Goal: Contribute content

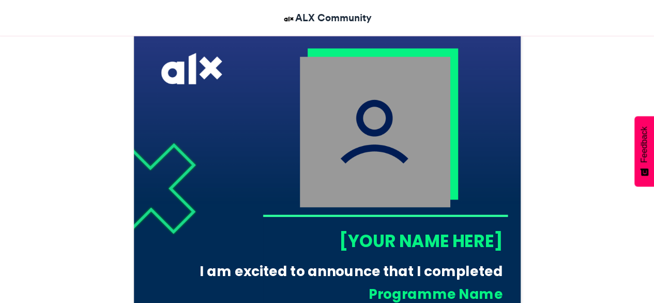
scroll to position [316, 0]
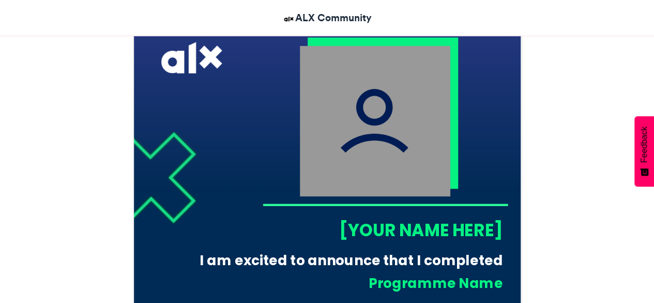
click at [358, 123] on img at bounding box center [375, 121] width 151 height 151
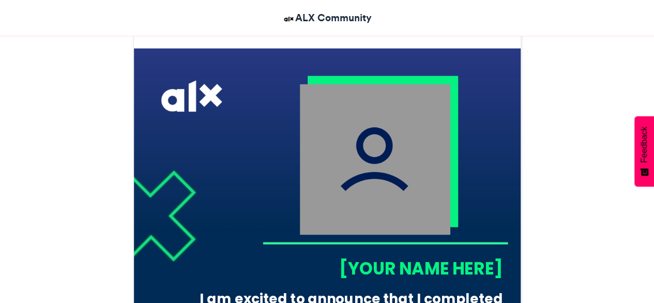
scroll to position [275, 0]
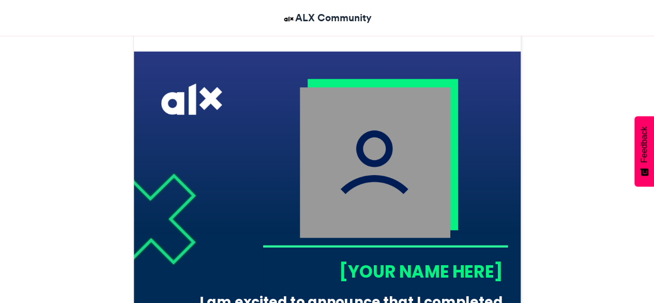
click at [373, 156] on img at bounding box center [375, 162] width 151 height 151
click at [398, 173] on img at bounding box center [375, 162] width 151 height 151
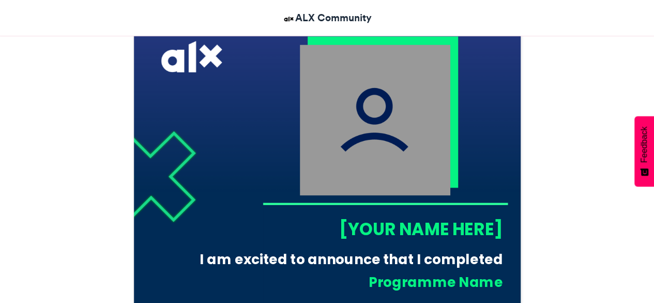
scroll to position [329, 0]
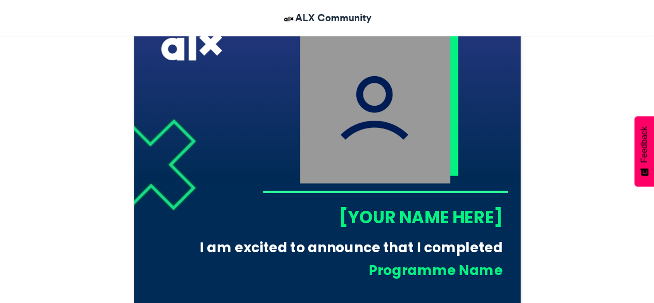
click at [382, 125] on img at bounding box center [375, 108] width 151 height 151
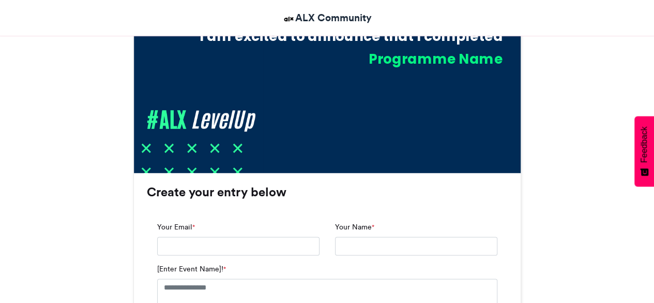
scroll to position [548, 0]
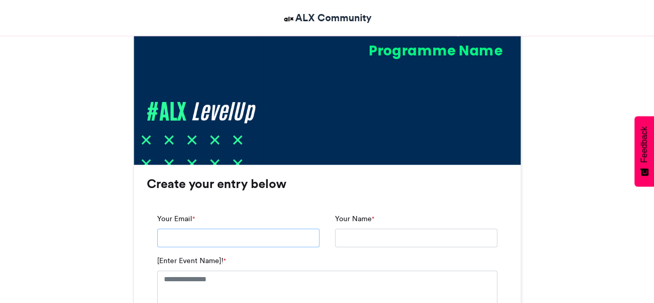
click at [198, 239] on input "Your Email *" at bounding box center [238, 237] width 162 height 19
type input "**********"
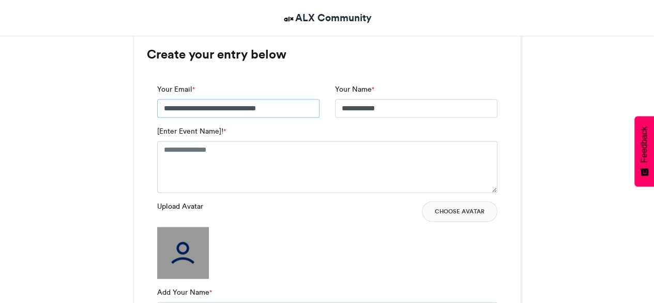
scroll to position [679, 0]
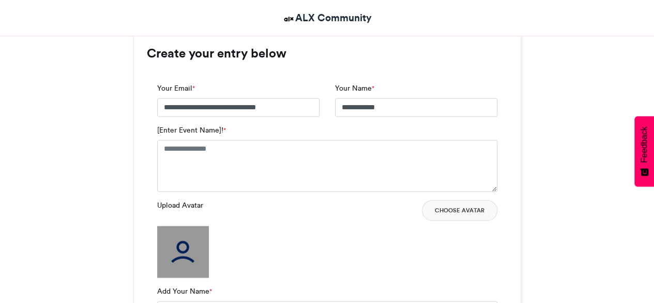
click at [178, 256] on img at bounding box center [183, 252] width 52 height 52
click at [474, 209] on button "Choose Avatar" at bounding box center [460, 210] width 76 height 21
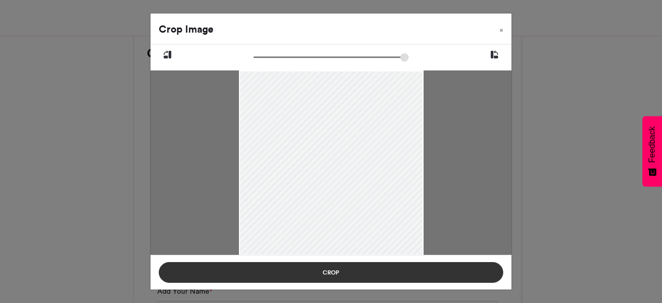
click at [354, 267] on button "Crop" at bounding box center [331, 272] width 345 height 21
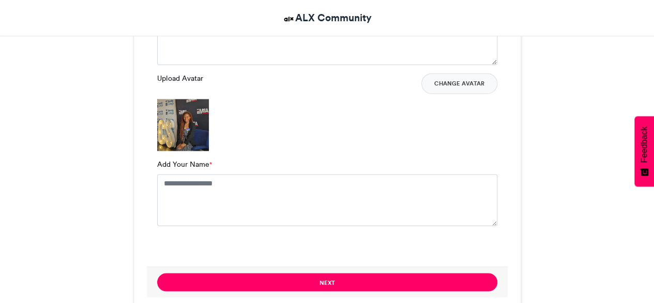
scroll to position [807, 0]
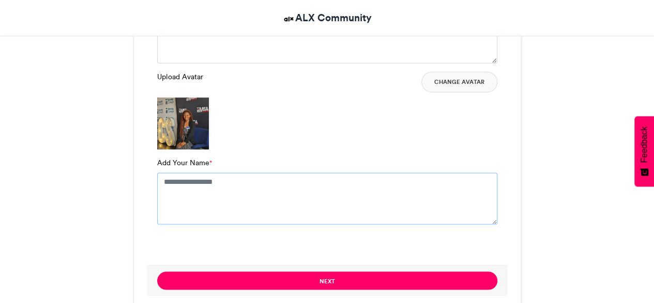
click at [228, 185] on textarea "Add Your Name *" at bounding box center [327, 198] width 340 height 52
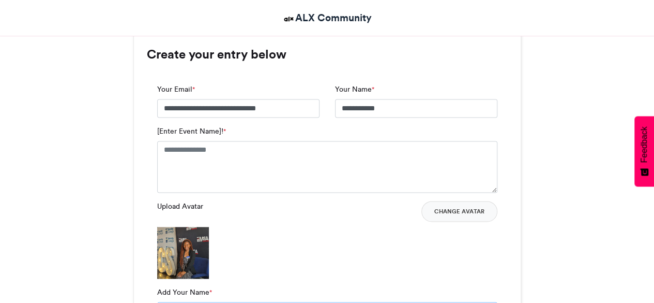
scroll to position [682, 0]
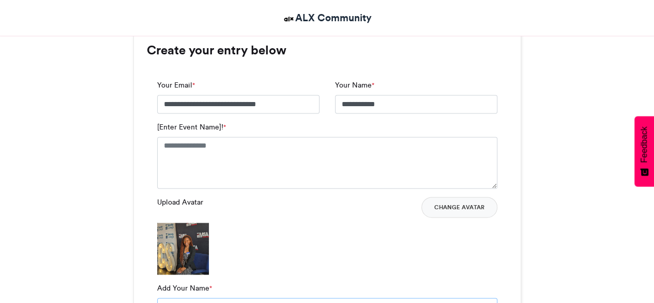
type textarea "**********"
click at [187, 151] on textarea "[Enter Event Name]! *" at bounding box center [327, 163] width 340 height 52
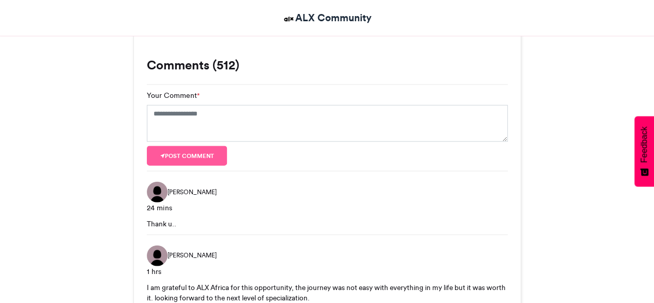
scroll to position [1105, 0]
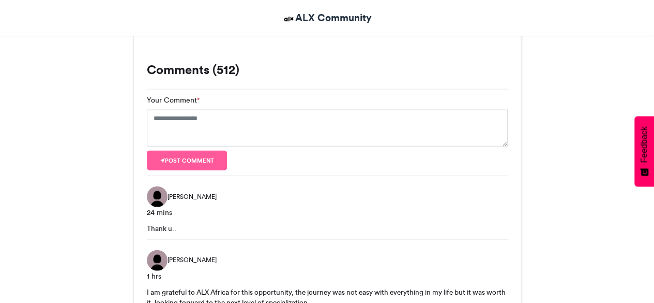
type textarea "**********"
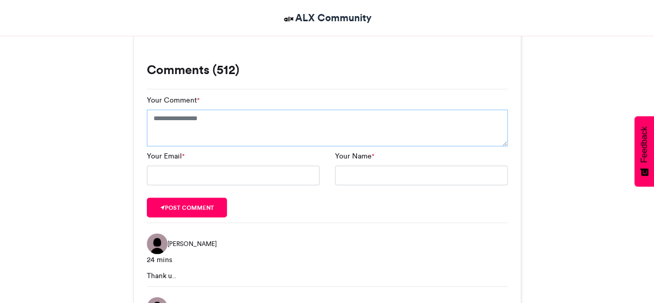
click at [188, 120] on textarea "Your Comment *" at bounding box center [327, 128] width 361 height 37
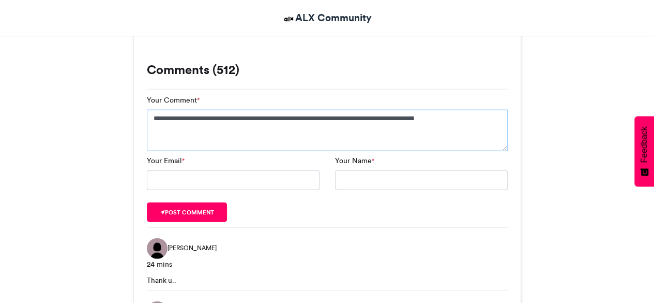
type textarea "**********"
click at [167, 180] on input "Your Email *" at bounding box center [233, 180] width 173 height 20
type input "**********"
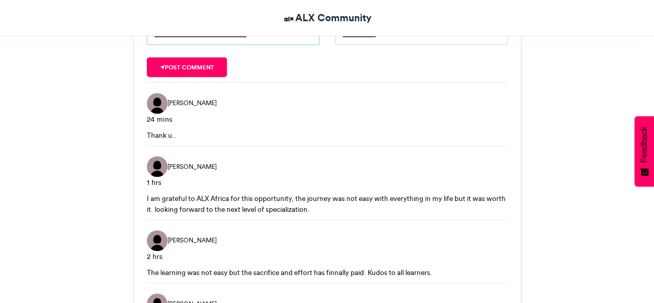
scroll to position [1256, 0]
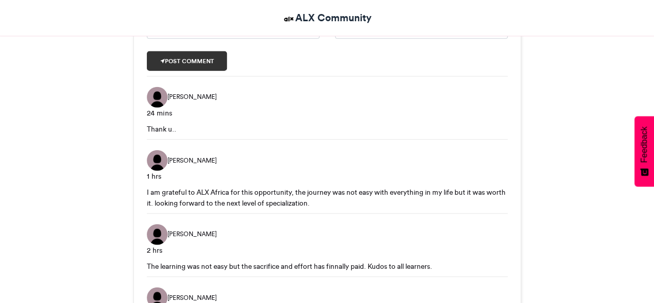
click at [185, 63] on button "Post comment" at bounding box center [187, 61] width 81 height 20
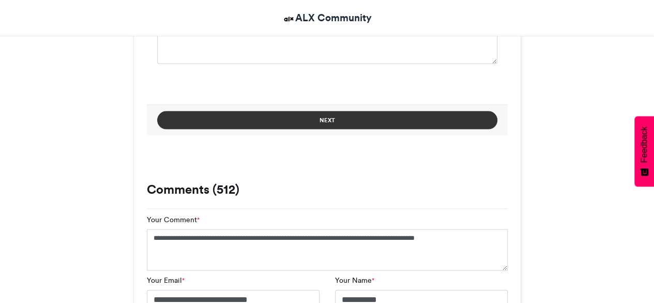
scroll to position [975, 0]
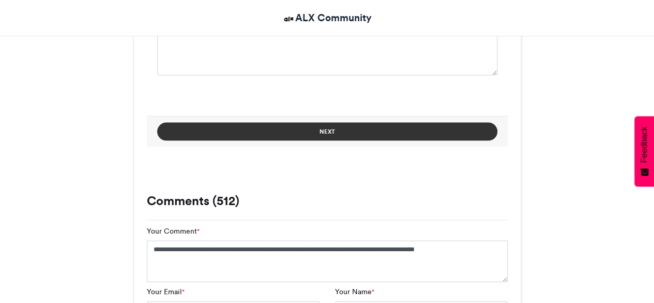
click at [321, 126] on button "Next" at bounding box center [327, 131] width 340 height 18
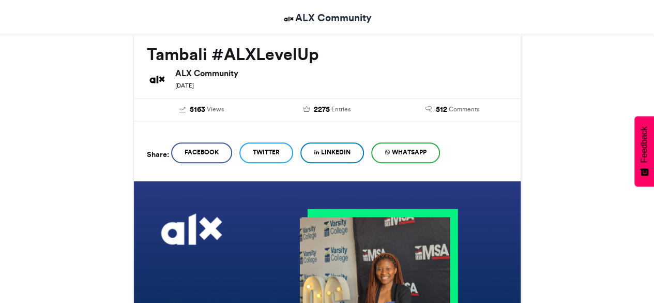
scroll to position [155, 0]
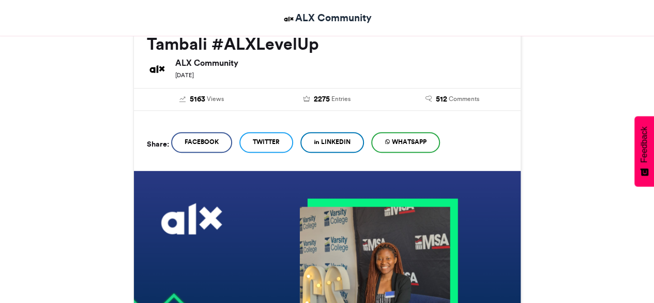
click at [337, 148] on link "LinkedIn" at bounding box center [333, 142] width 64 height 21
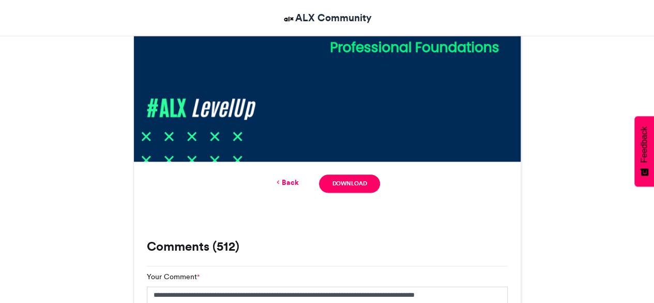
scroll to position [549, 0]
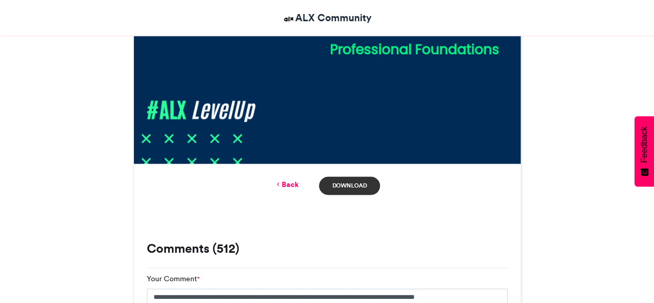
click at [343, 189] on link "Download" at bounding box center [349, 185] width 61 height 18
click at [340, 193] on link "Download" at bounding box center [349, 185] width 61 height 18
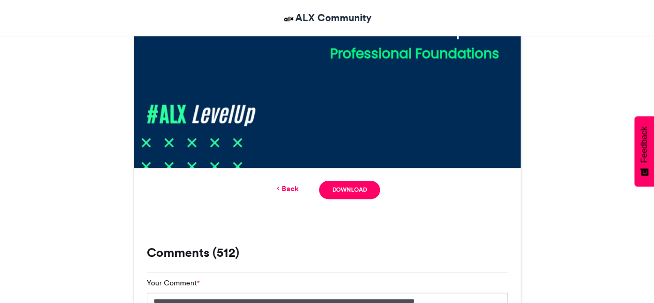
scroll to position [554, 0]
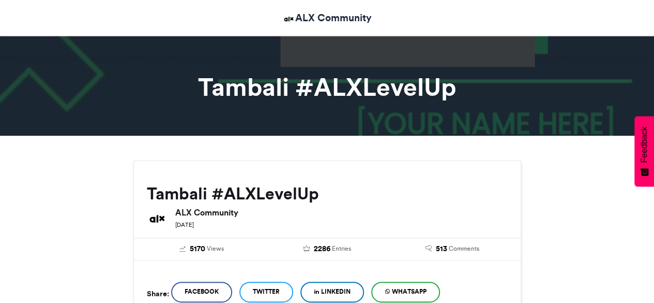
scroll to position [6, 0]
